Goal: Find specific page/section: Find specific page/section

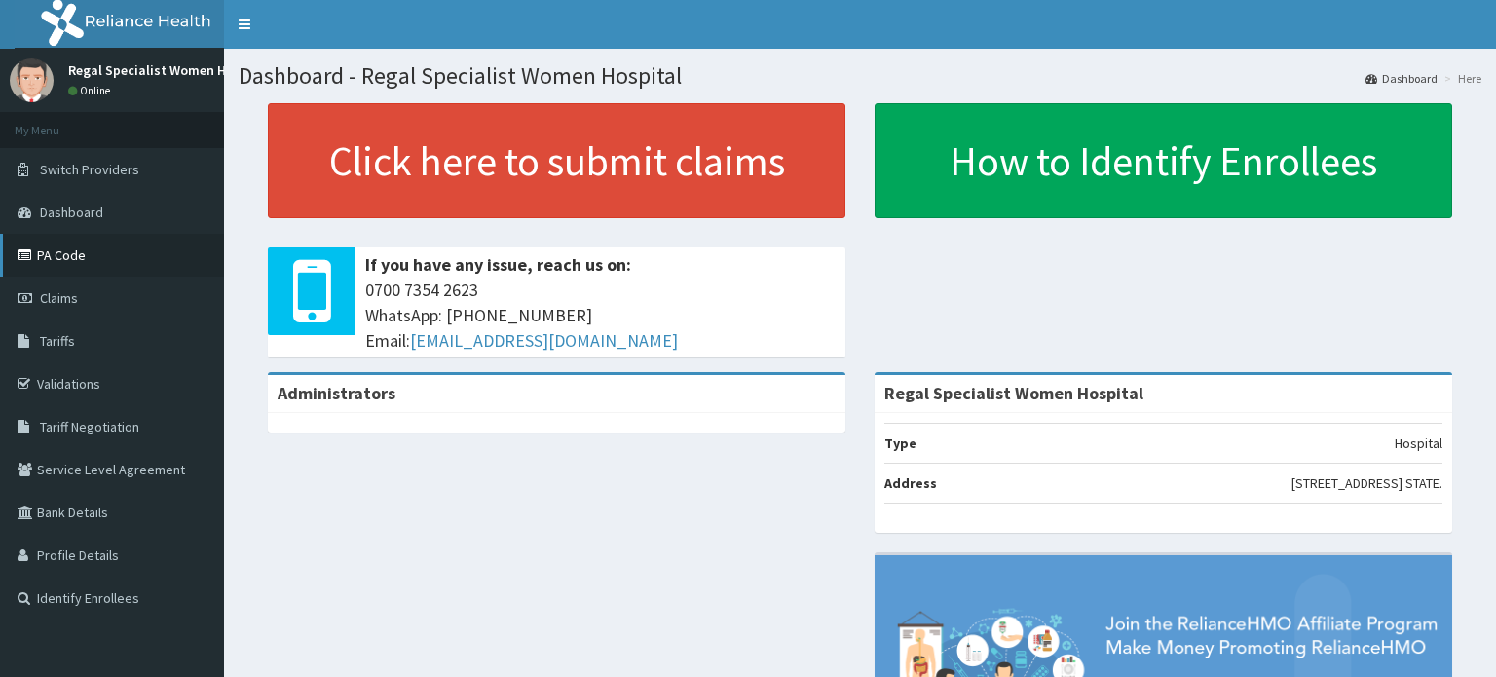
click at [61, 252] on link "PA Code" at bounding box center [112, 255] width 224 height 43
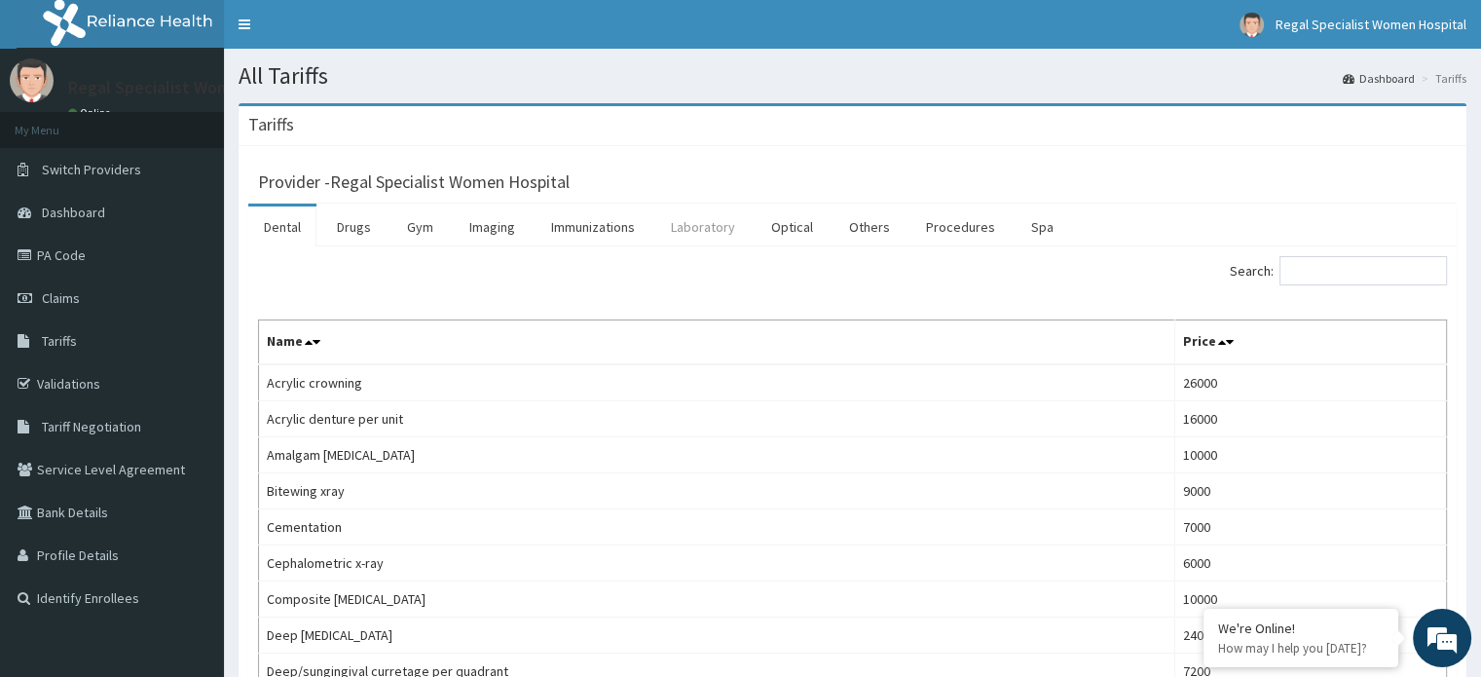
click at [704, 225] on link "Laboratory" at bounding box center [702, 226] width 95 height 41
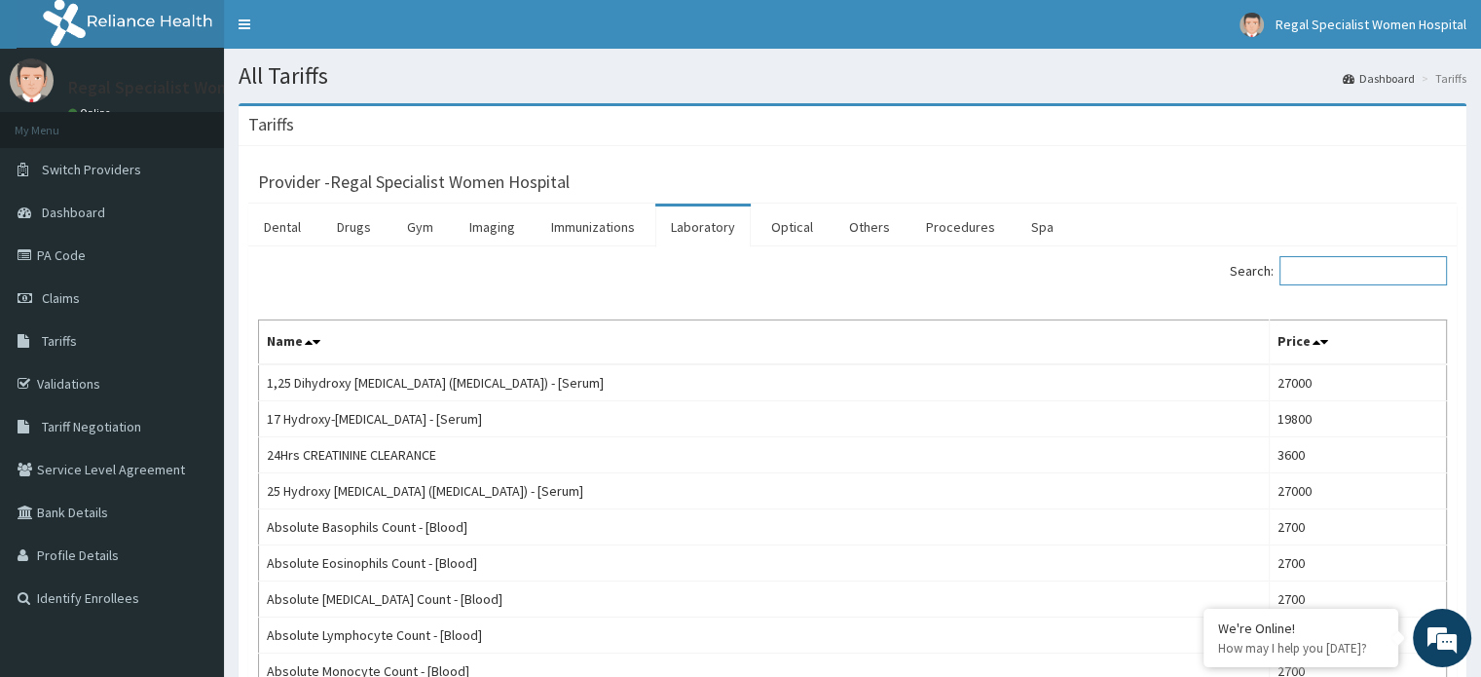
click at [1332, 272] on input "Search:" at bounding box center [1364, 270] width 168 height 29
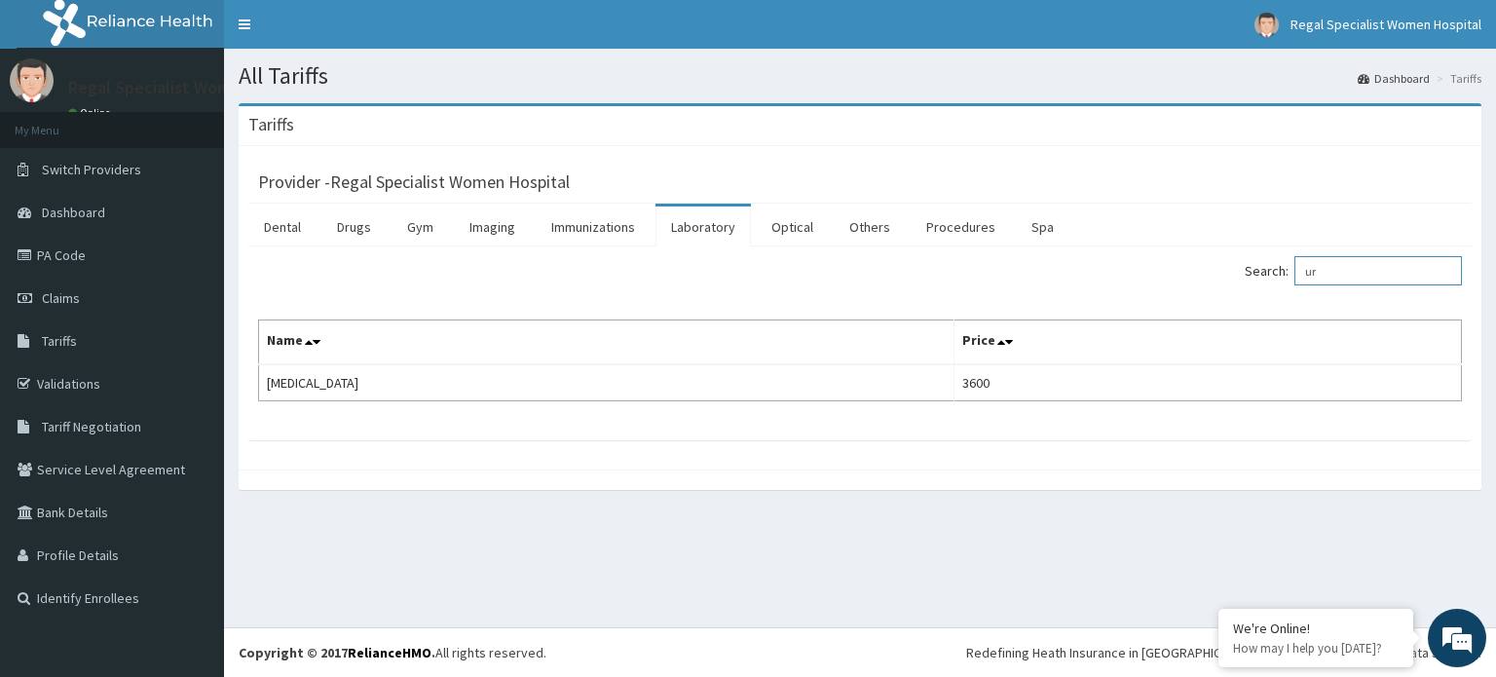
type input "u"
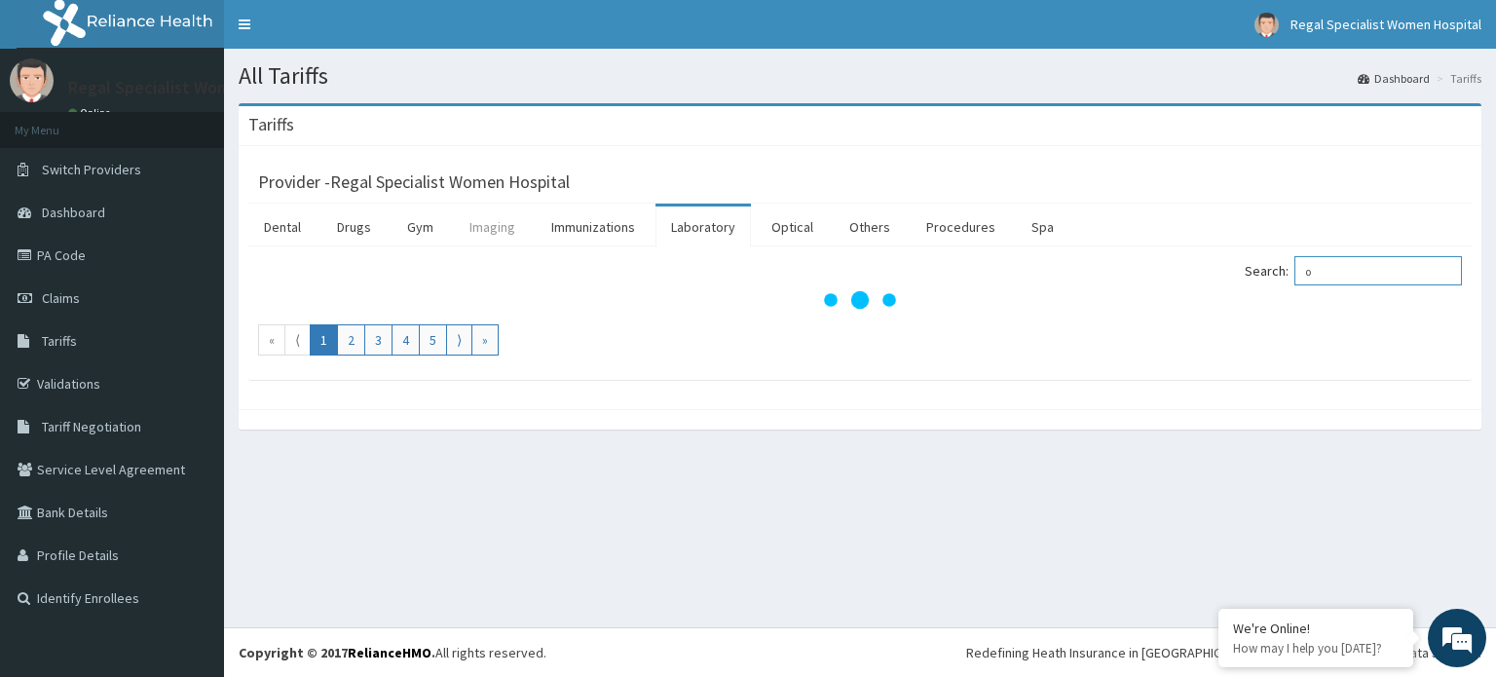
type input "o"
click at [500, 228] on link "Imaging" at bounding box center [492, 226] width 77 height 41
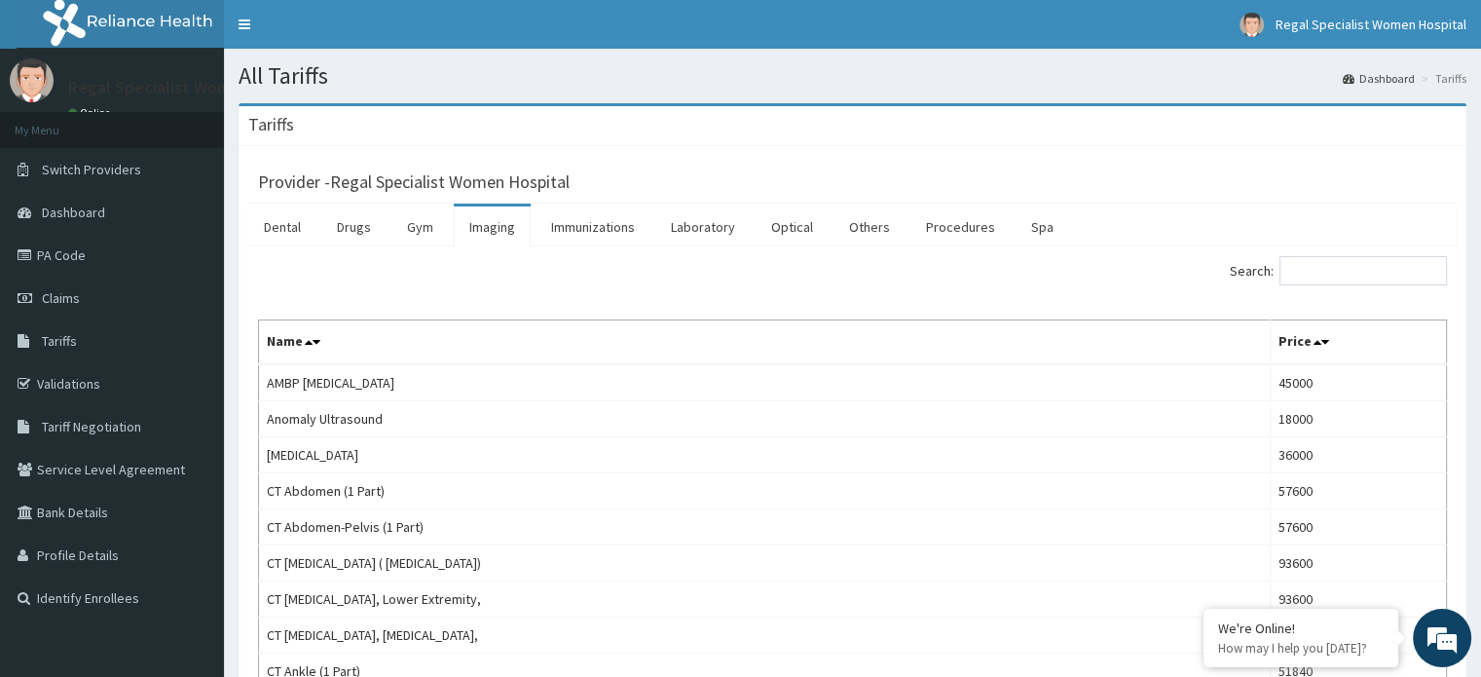
click at [495, 230] on link "Imaging" at bounding box center [492, 226] width 77 height 41
click at [495, 227] on link "Imaging" at bounding box center [492, 226] width 77 height 41
click at [1318, 266] on input "Search:" at bounding box center [1364, 270] width 168 height 29
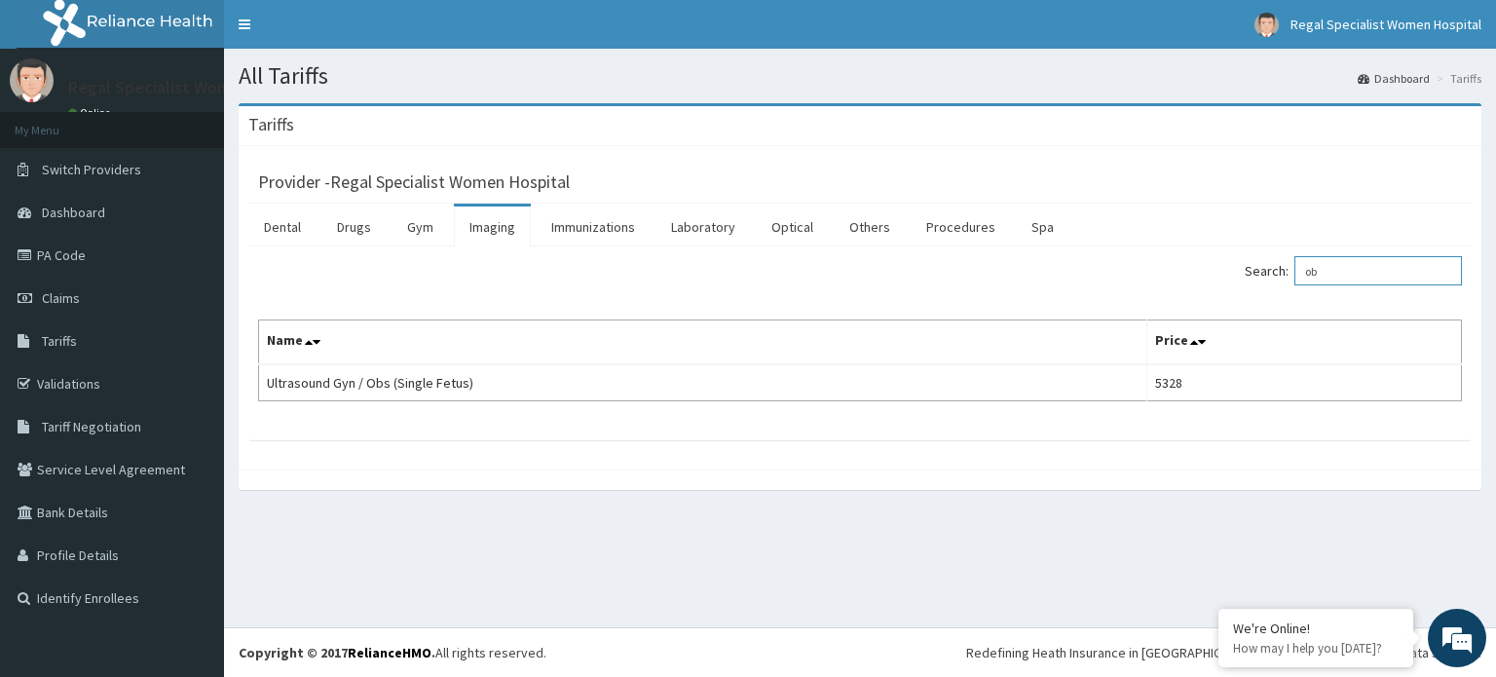
type input "o"
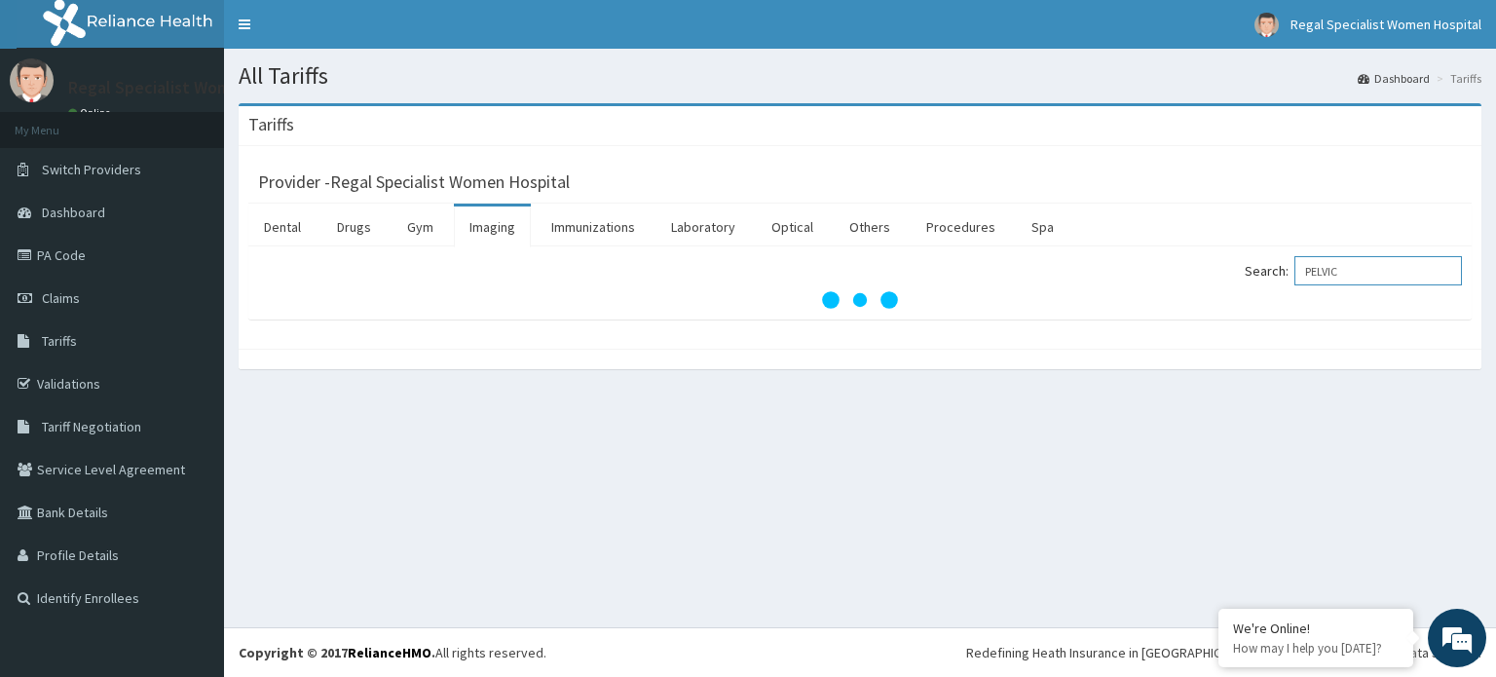
type input "PELVIC"
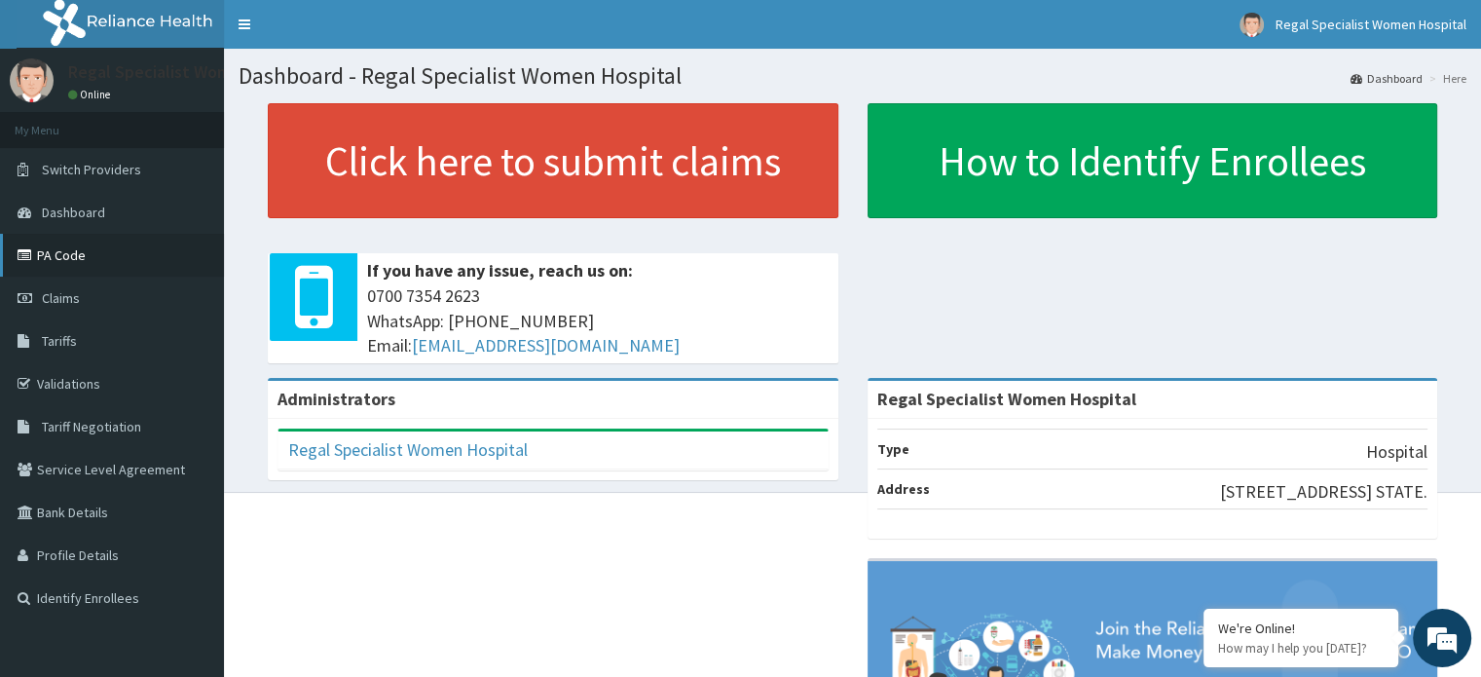
click at [107, 259] on link "PA Code" at bounding box center [112, 255] width 224 height 43
